Goal: Task Accomplishment & Management: Manage account settings

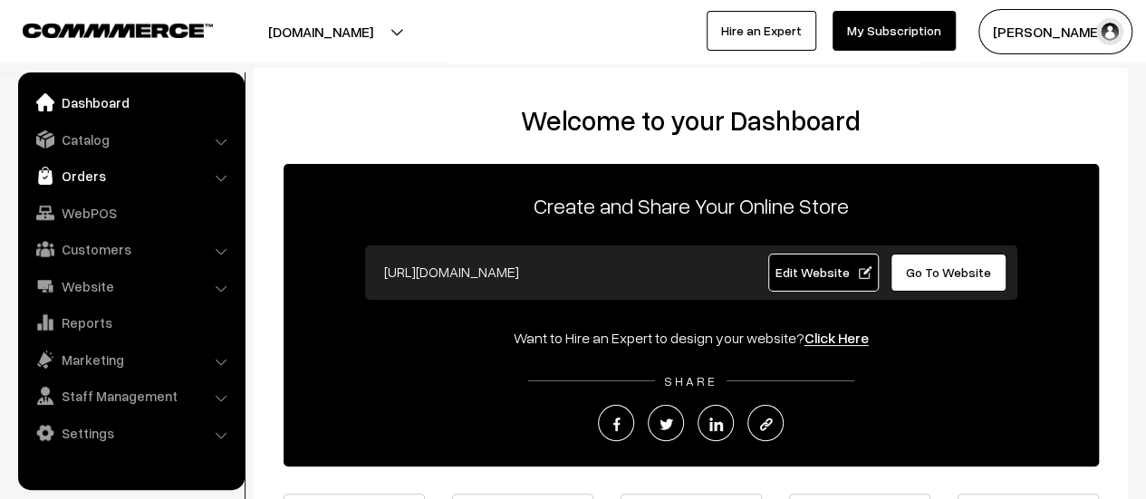
click at [74, 181] on link "Orders" at bounding box center [131, 175] width 216 height 33
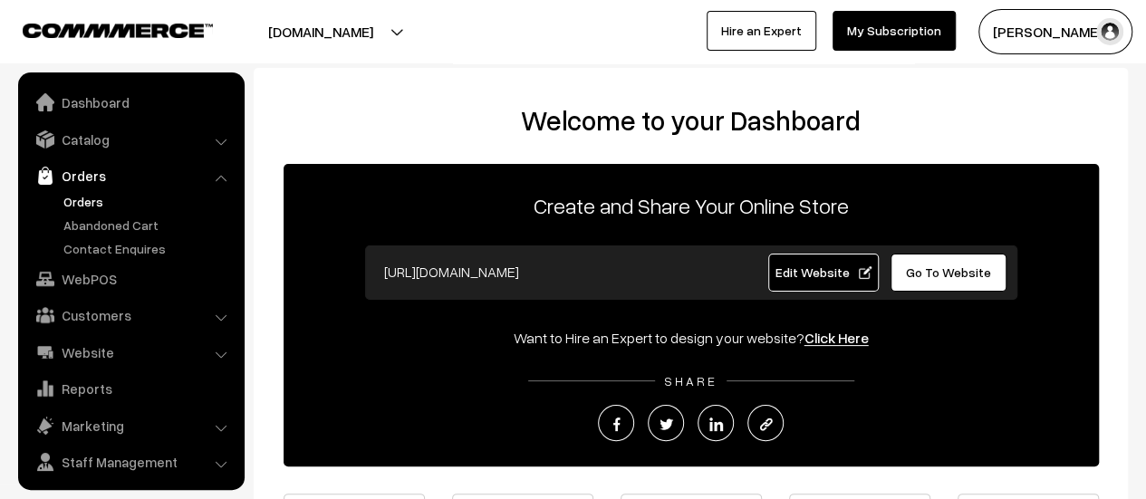
click at [88, 199] on link "Orders" at bounding box center [148, 201] width 179 height 19
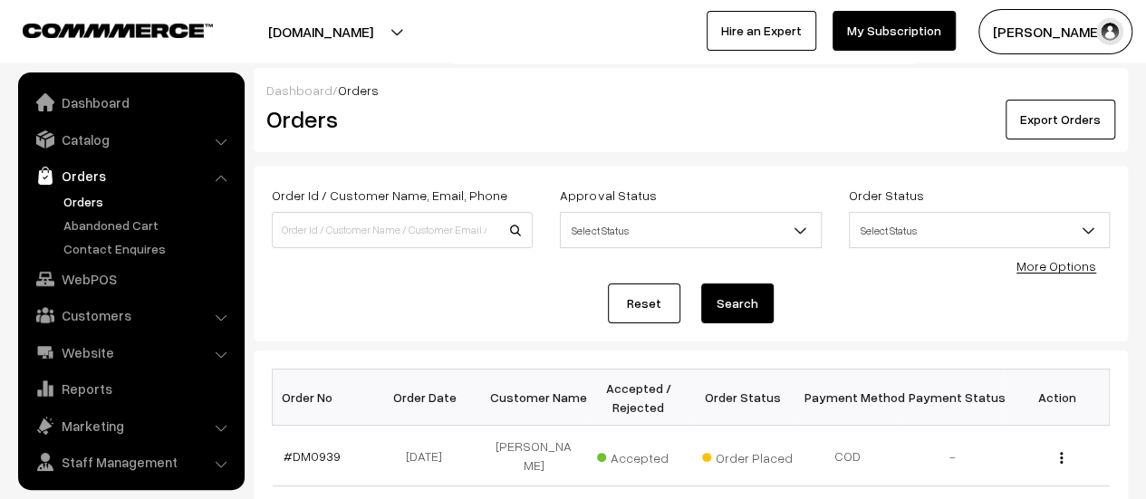
scroll to position [42, 0]
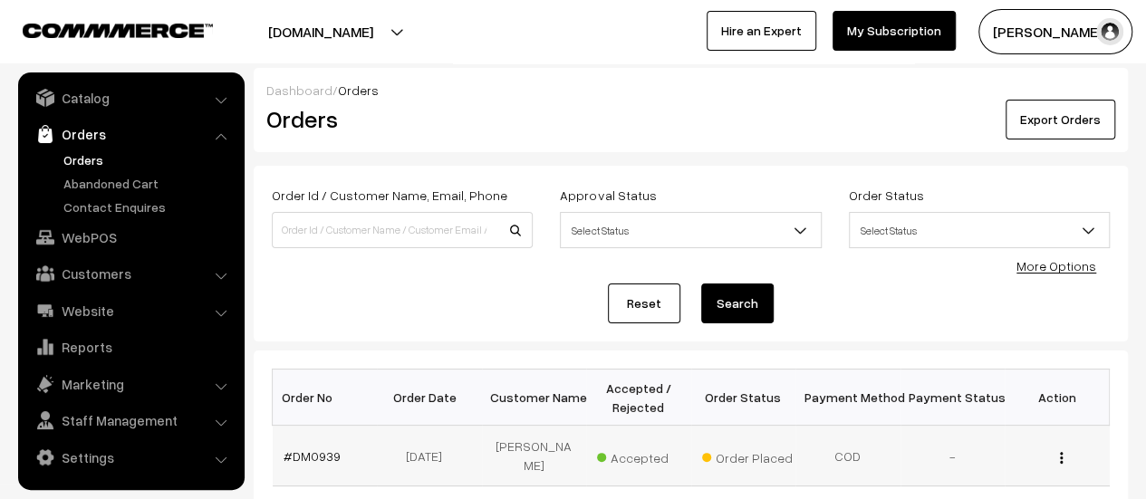
click at [300, 438] on td "#DM0939" at bounding box center [325, 456] width 105 height 61
click at [314, 451] on link "#DM0939" at bounding box center [312, 456] width 57 height 15
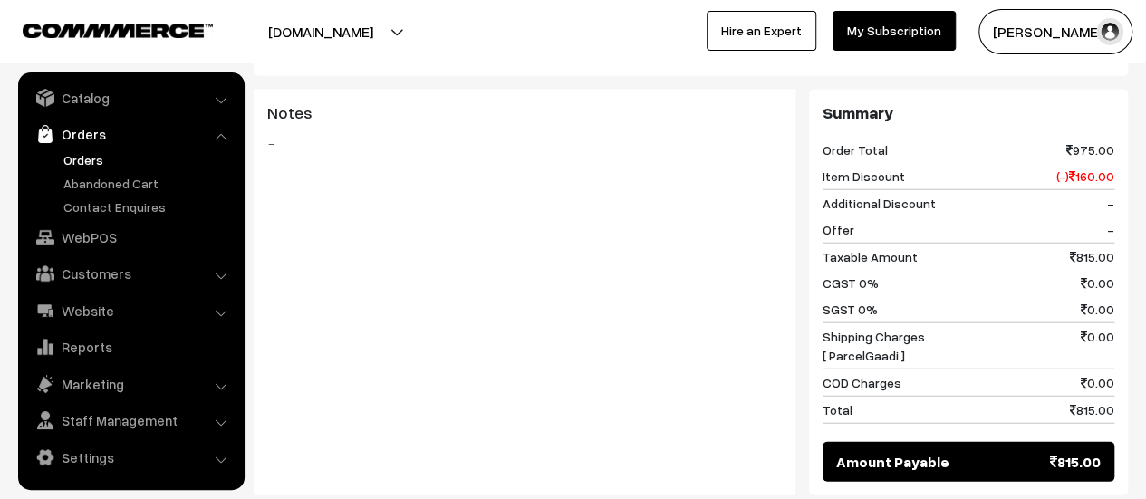
scroll to position [2224, 0]
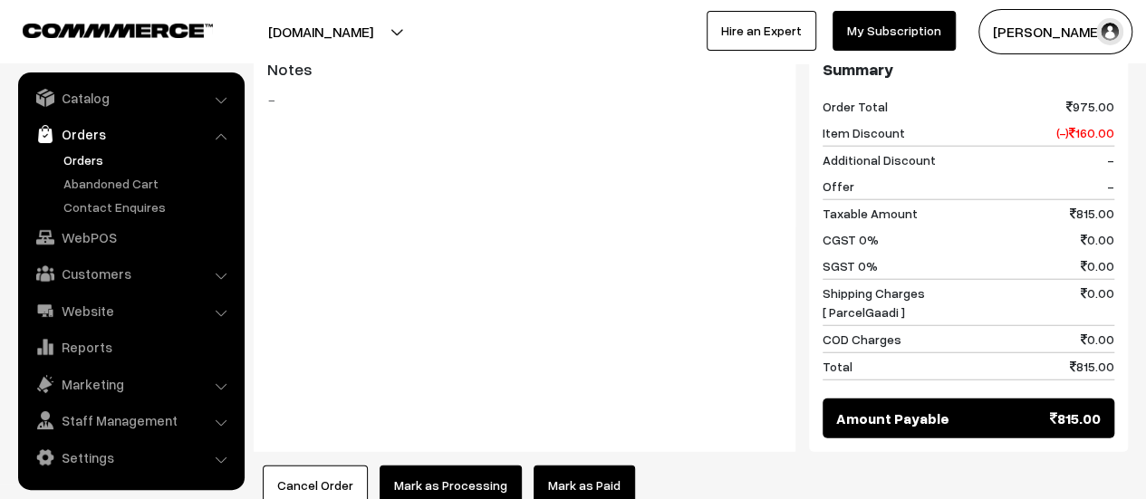
click at [428, 466] on button "Mark as Processing" at bounding box center [451, 486] width 142 height 40
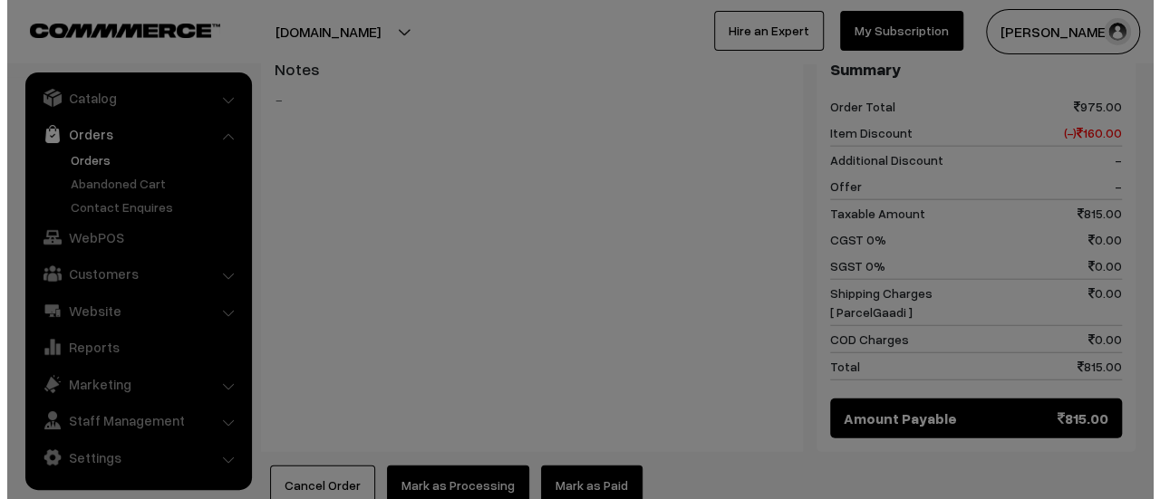
scroll to position [2226, 0]
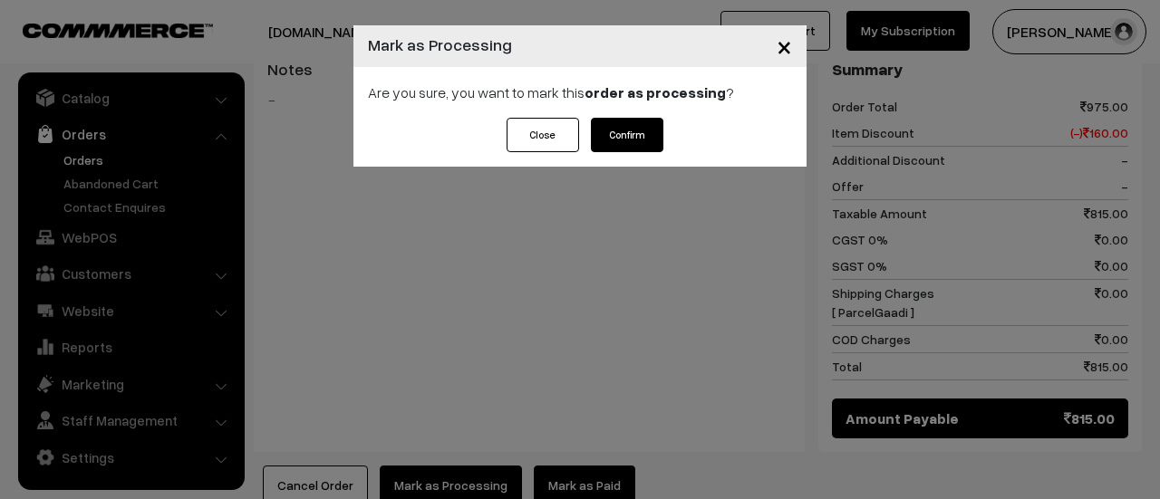
click at [624, 145] on button "Confirm" at bounding box center [627, 135] width 72 height 34
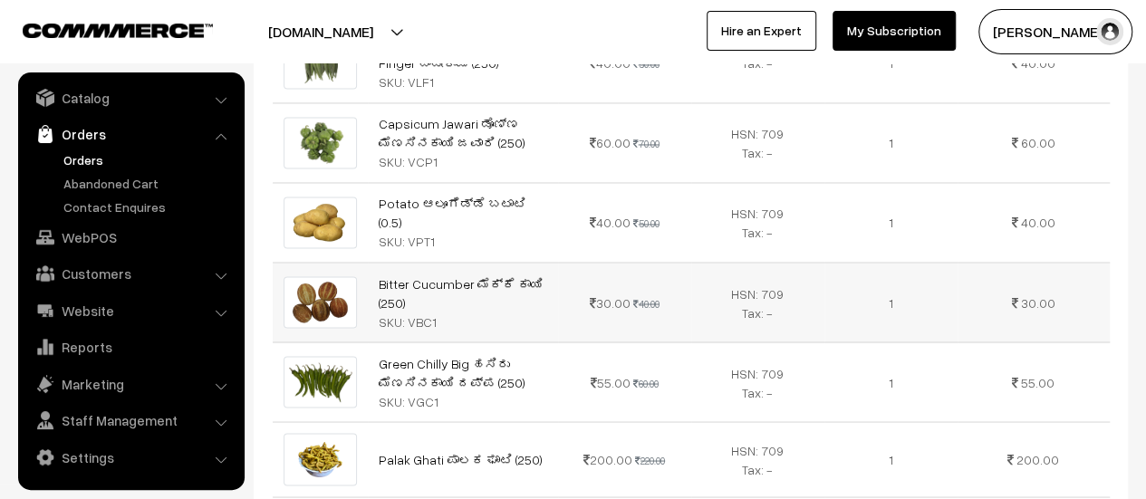
scroll to position [1442, 0]
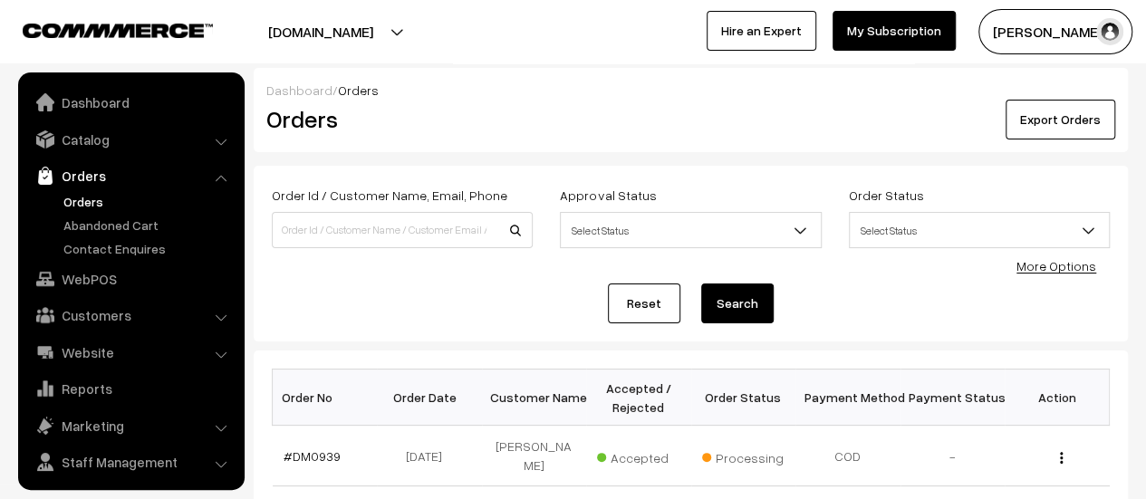
scroll to position [42, 0]
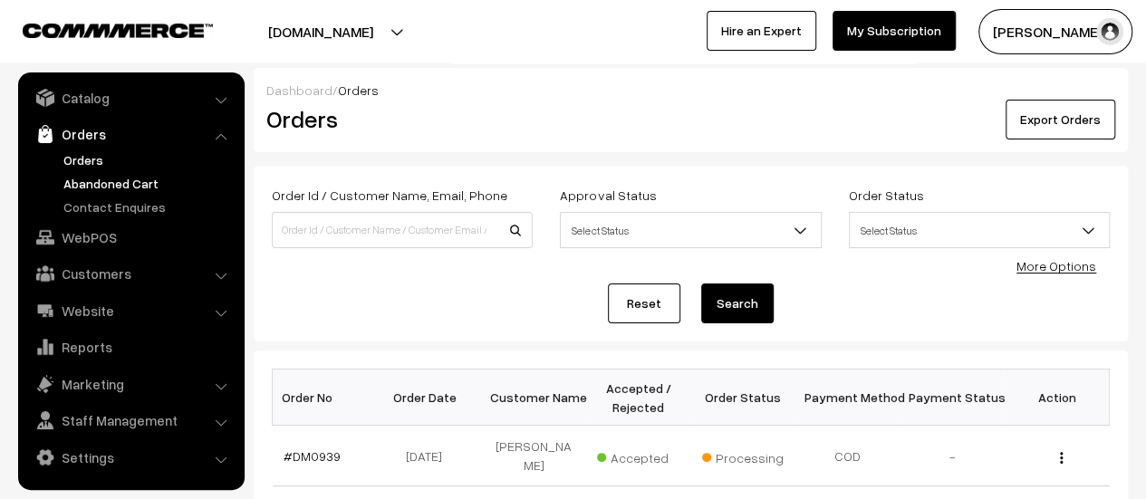
click at [99, 179] on link "Abandoned Cart" at bounding box center [148, 183] width 179 height 19
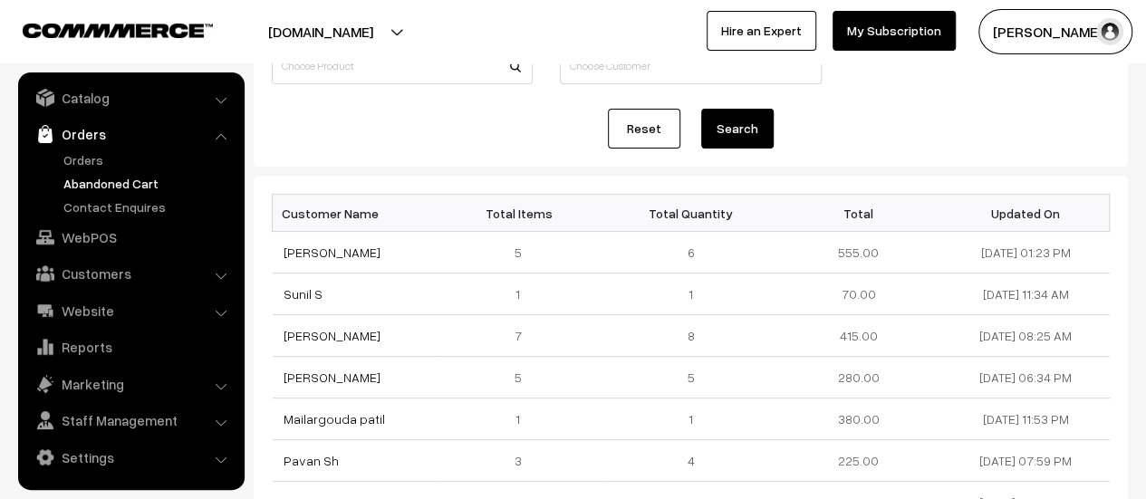
scroll to position [169, 0]
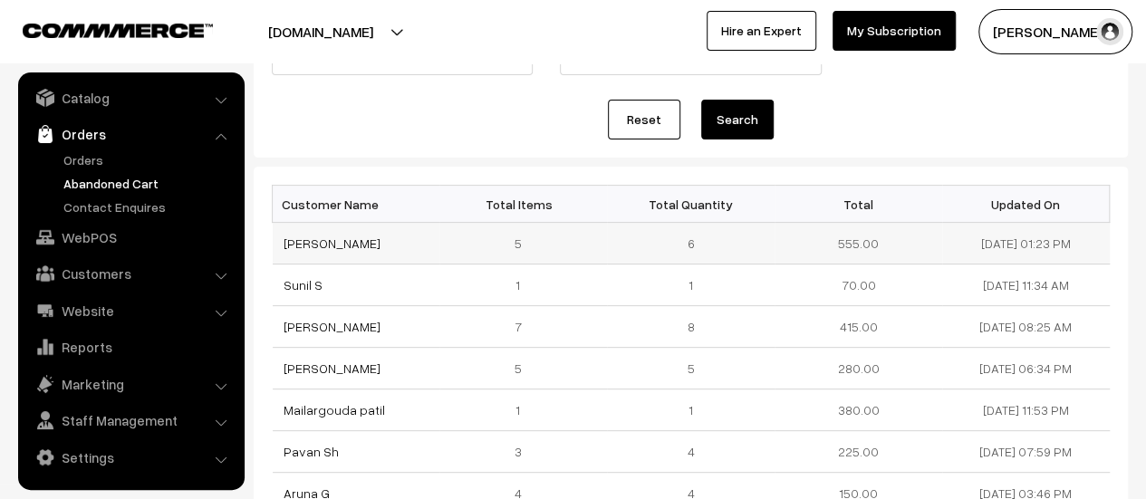
drag, startPoint x: 281, startPoint y: 235, endPoint x: 358, endPoint y: 267, distance: 83.6
click at [358, 265] on td "CHANNAMALLAPPA HONNUNGAR" at bounding box center [357, 244] width 168 height 42
copy link "CHANNAMALLAPPA HONNUNGAR"
click at [360, 236] on link "CHANNAMALLAPPA HONNUNGAR" at bounding box center [332, 243] width 97 height 15
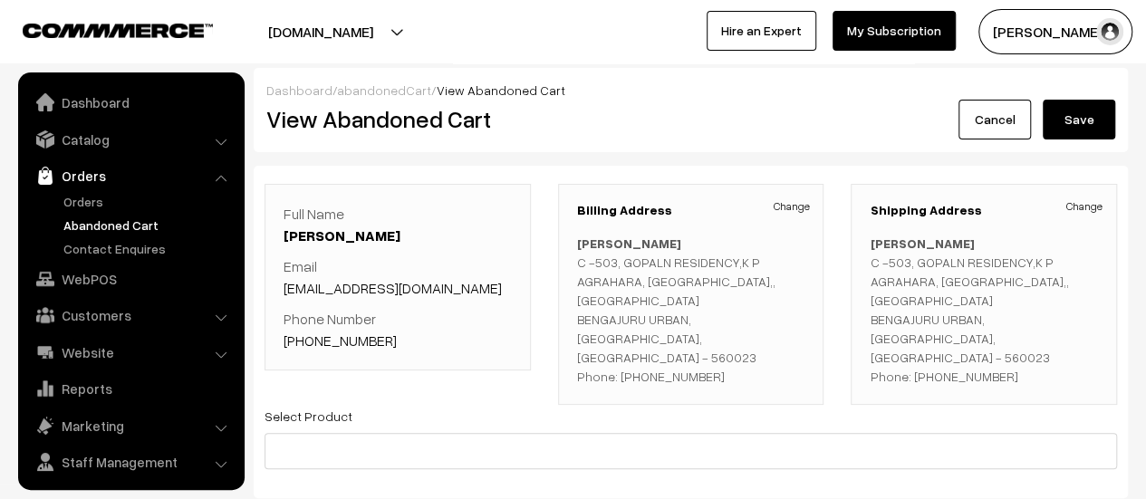
scroll to position [42, 0]
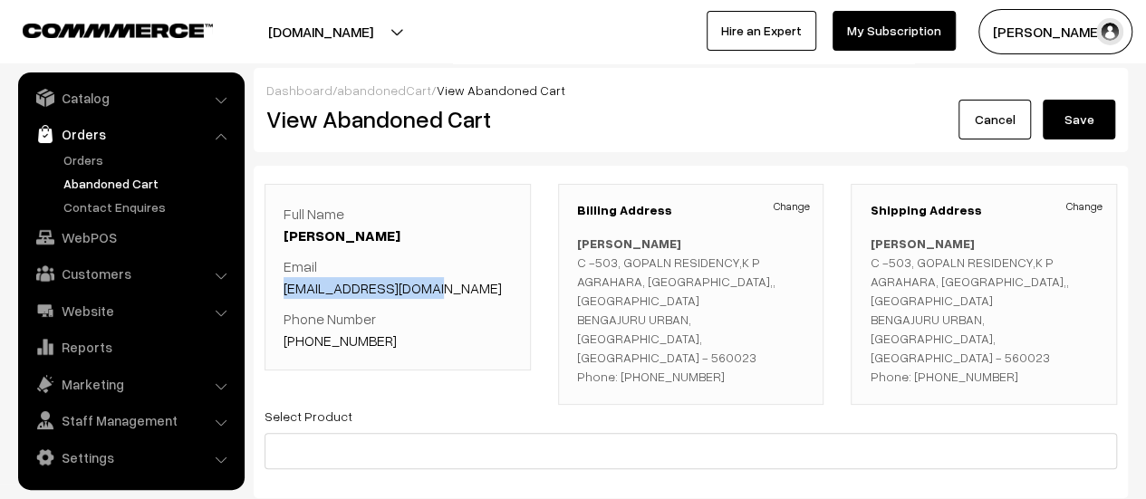
drag, startPoint x: 446, startPoint y: 290, endPoint x: 285, endPoint y: 291, distance: 161.3
click at [285, 291] on p "Email [EMAIL_ADDRESS][DOMAIN_NAME]" at bounding box center [398, 277] width 228 height 43
copy link "[EMAIL_ADDRESS][DOMAIN_NAME]"
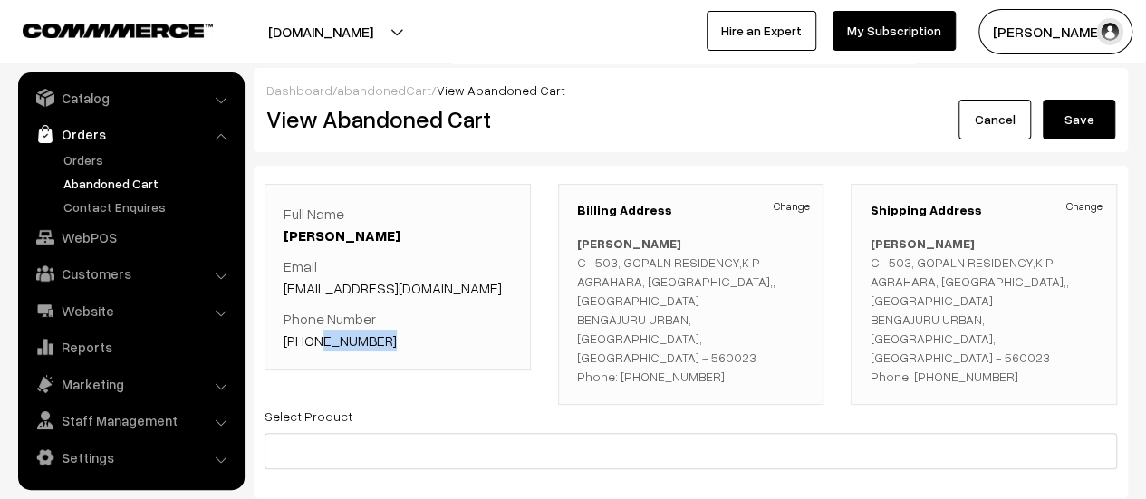
drag, startPoint x: 385, startPoint y: 343, endPoint x: 311, endPoint y: 332, distance: 75.1
click at [311, 332] on p "Phone Number [PHONE_NUMBER]" at bounding box center [398, 329] width 228 height 43
click at [397, 351] on div "Full Name [PERSON_NAME] Email [EMAIL_ADDRESS][DOMAIN_NAME] Phone Number [PHONE_…" at bounding box center [398, 277] width 266 height 187
drag, startPoint x: 381, startPoint y: 336, endPoint x: 306, endPoint y: 336, distance: 74.3
click at [306, 336] on p "Phone Number +91 9448161300" at bounding box center [398, 329] width 228 height 43
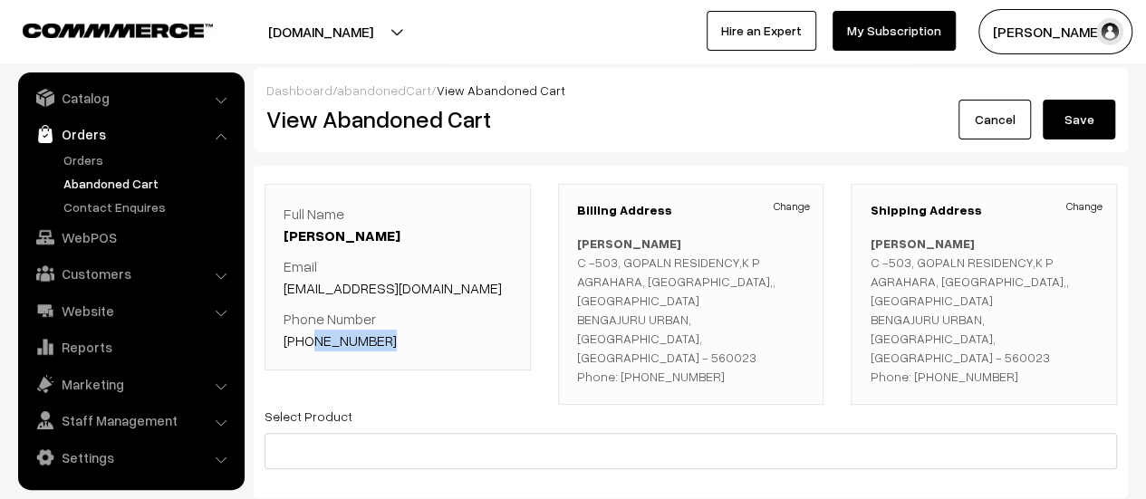
copy link "9448161300"
click at [138, 204] on link "Contact Enquires" at bounding box center [148, 207] width 179 height 19
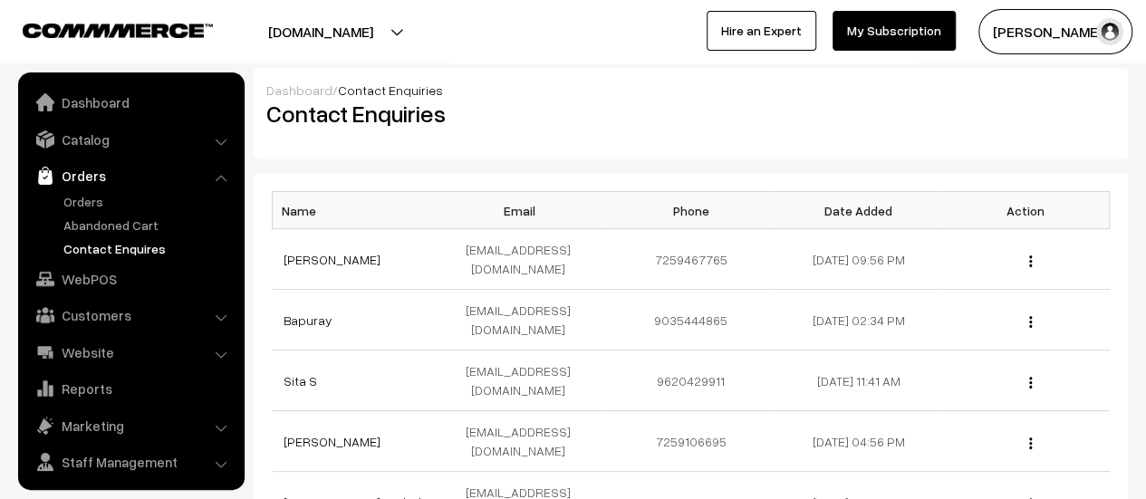
scroll to position [42, 0]
